Goal: Find contact information: Find contact information

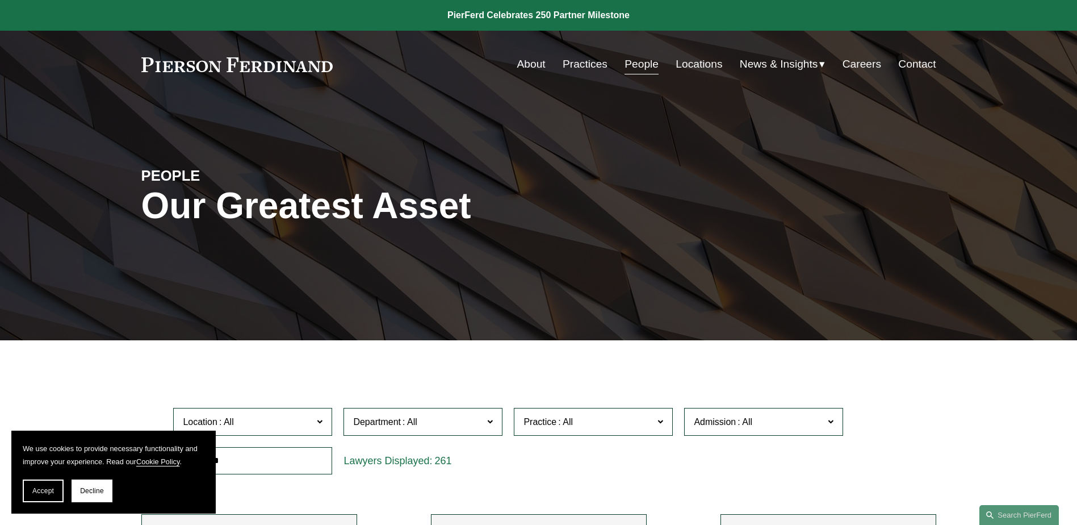
click at [637, 69] on link "People" at bounding box center [642, 64] width 34 height 22
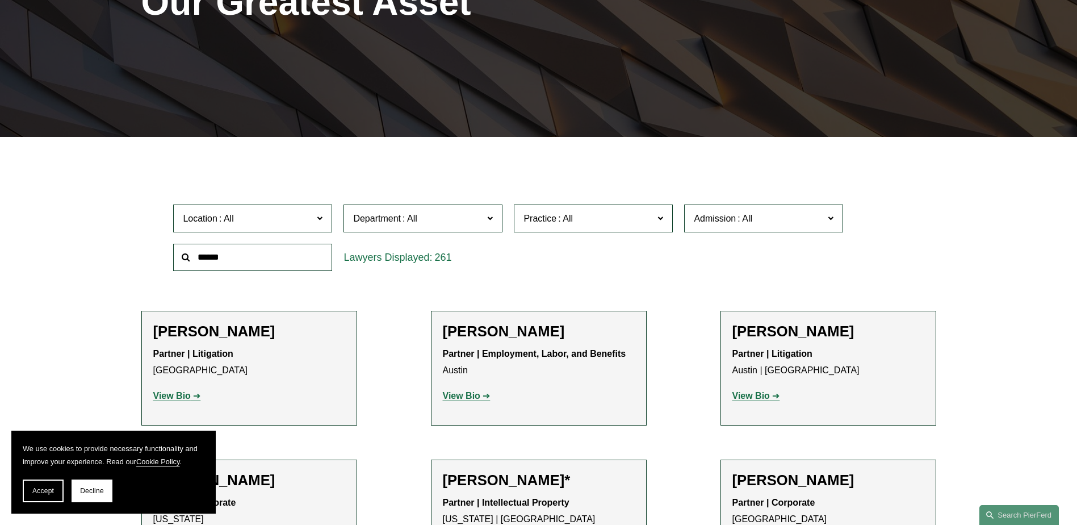
scroll to position [398, 0]
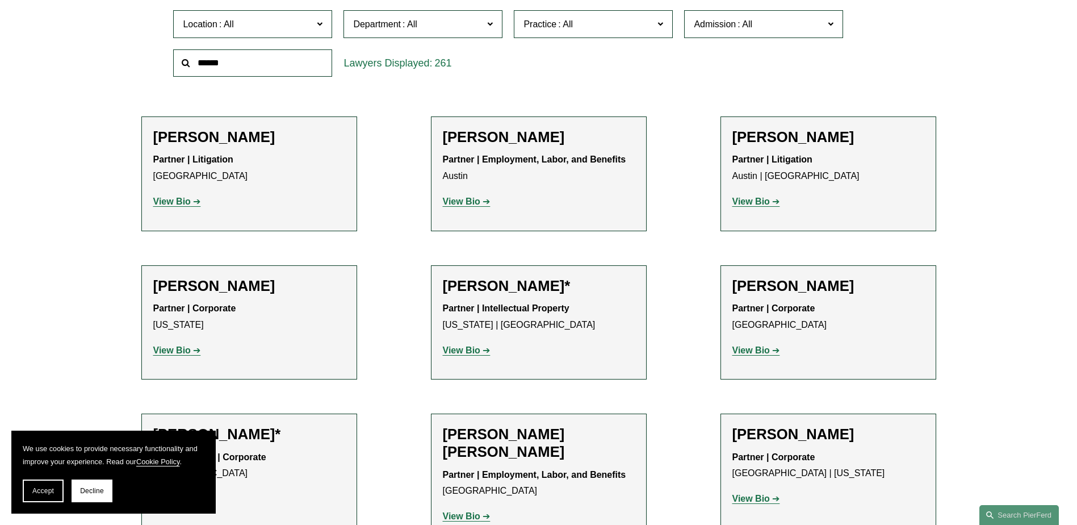
click at [271, 12] on label "Location" at bounding box center [252, 24] width 159 height 28
click at [0, 0] on link "[GEOGRAPHIC_DATA]" at bounding box center [0, 0] width 0 height 0
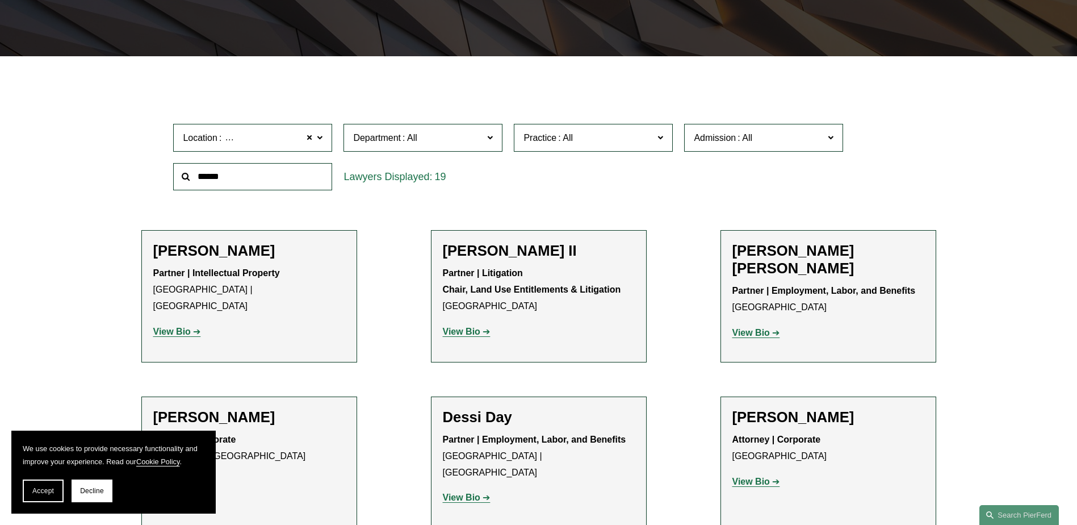
scroll to position [454, 0]
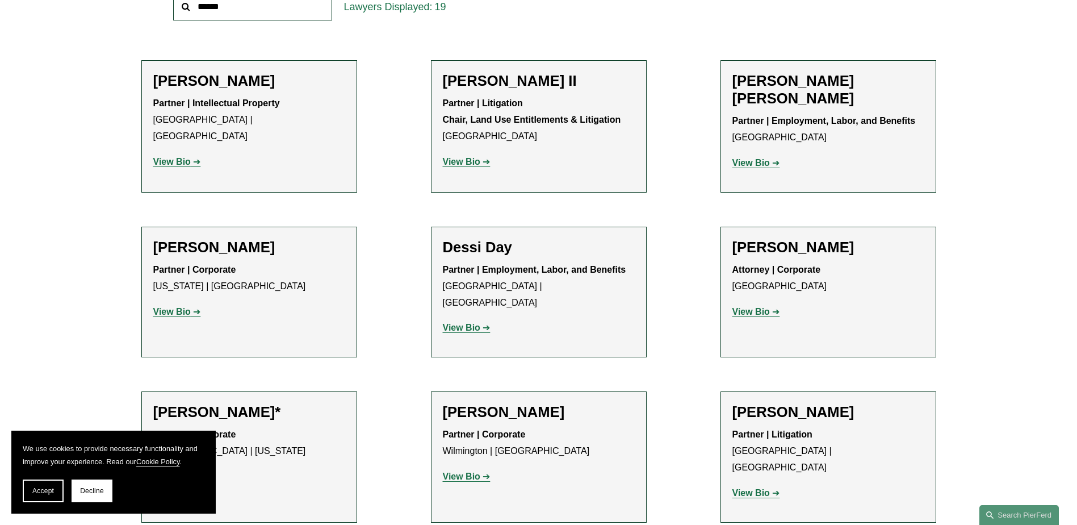
click at [473, 241] on h2 "Dessi Day" at bounding box center [539, 248] width 192 height 18
copy div "Dessi Day"
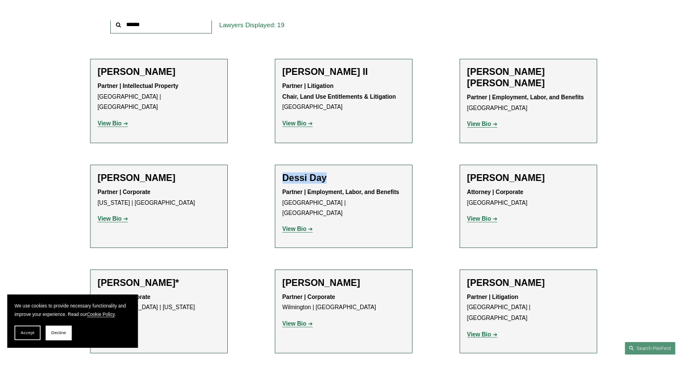
scroll to position [453, 0]
